Goal: Navigation & Orientation: Find specific page/section

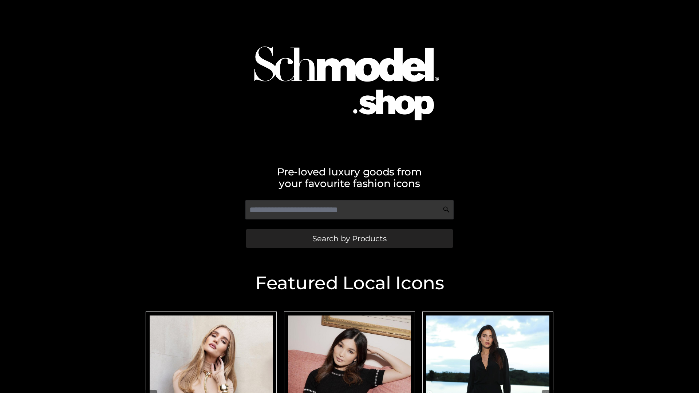
click at [349, 239] on span "Search by Products" at bounding box center [350, 239] width 74 height 8
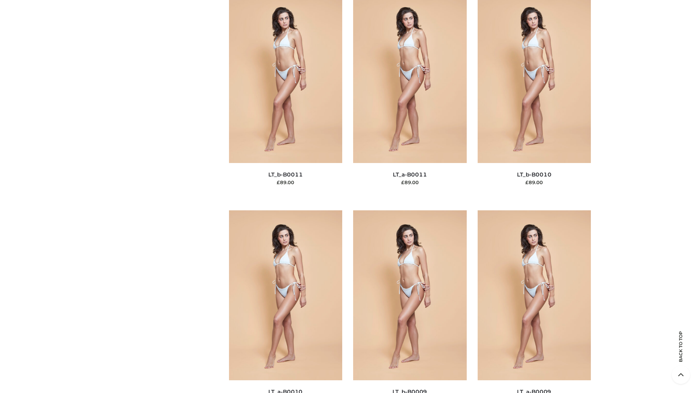
scroll to position [3272, 0]
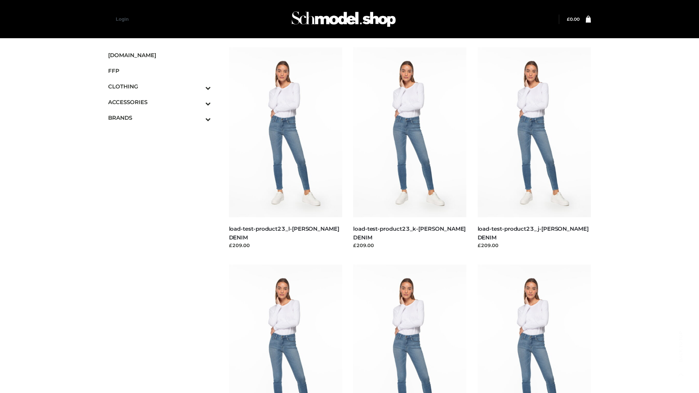
scroll to position [639, 0]
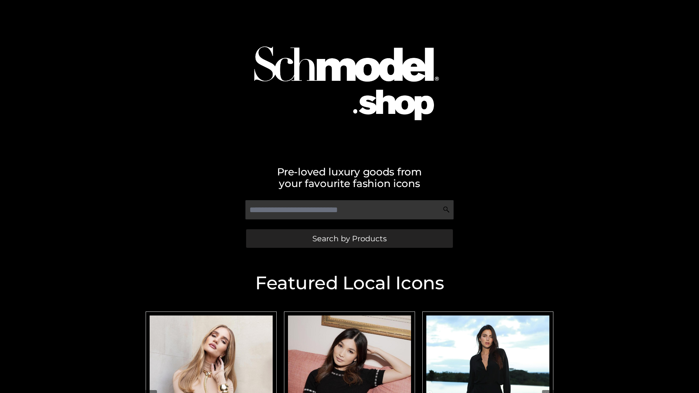
click at [349, 239] on span "Search by Products" at bounding box center [350, 239] width 74 height 8
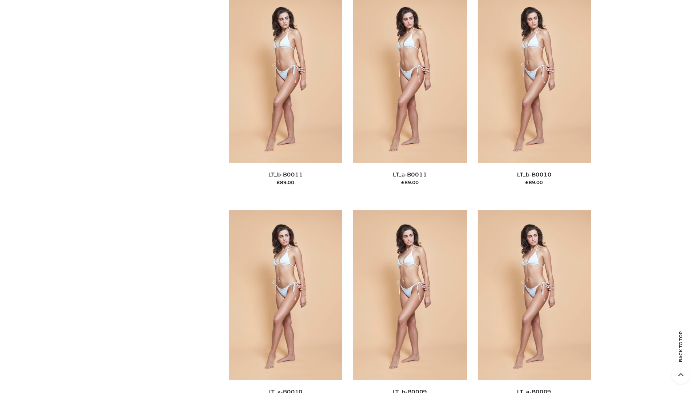
scroll to position [3272, 0]
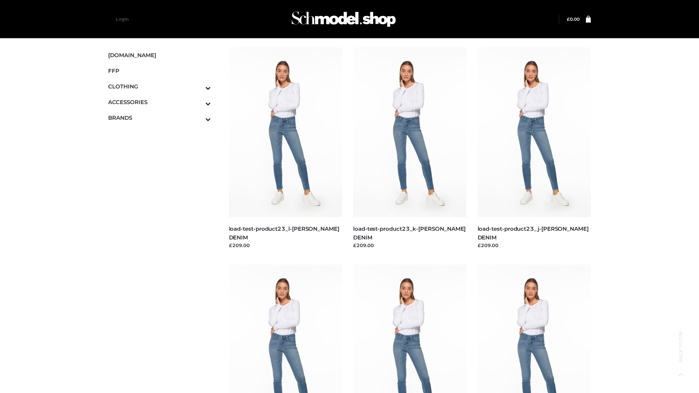
scroll to position [639, 0]
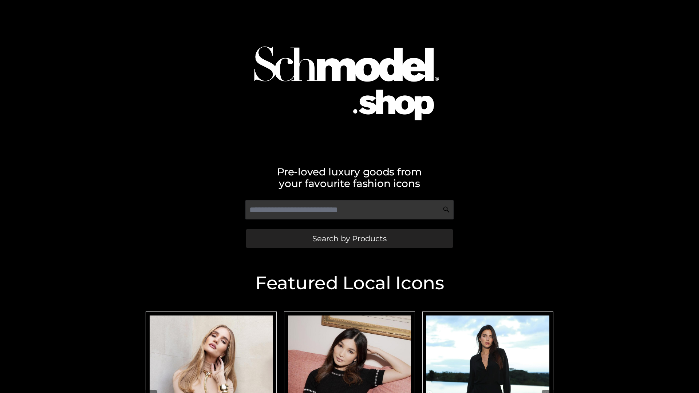
click at [349, 239] on span "Search by Products" at bounding box center [350, 239] width 74 height 8
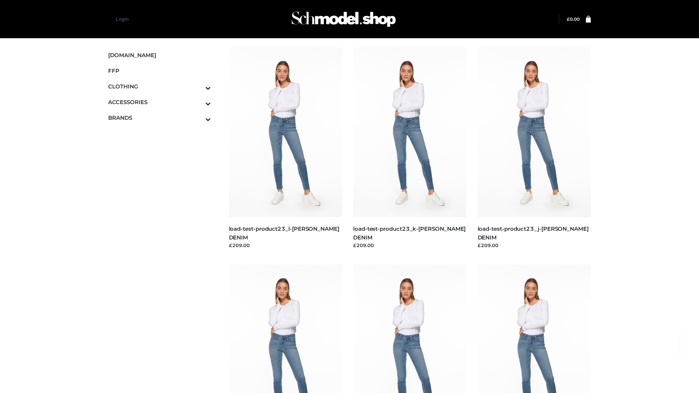
scroll to position [639, 0]
